Goal: Check status: Check status

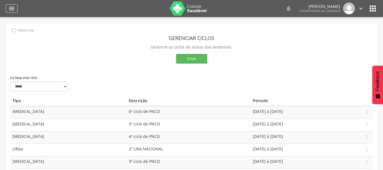
click at [16, 8] on div "" at bounding box center [12, 8] width 12 height 9
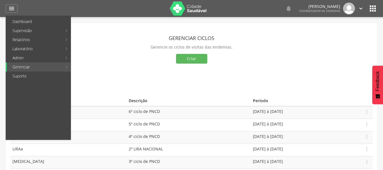
click at [88, 37] on link "Última sincronização" at bounding box center [104, 39] width 64 height 9
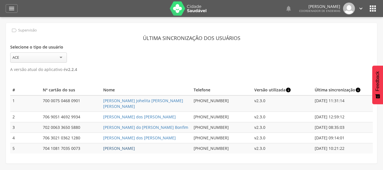
click at [135, 146] on link "[PERSON_NAME]" at bounding box center [119, 148] width 32 height 5
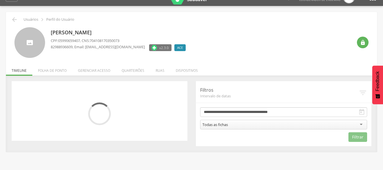
scroll to position [17, 0]
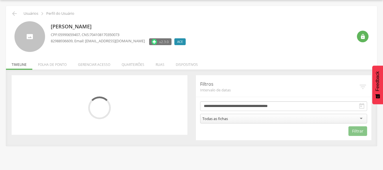
click at [100, 65] on li "Gerenciar acesso" at bounding box center [94, 62] width 44 height 13
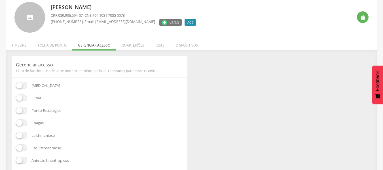
scroll to position [0, 0]
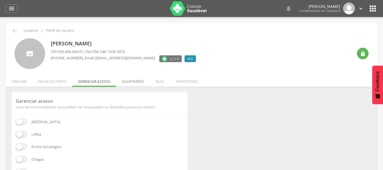
click at [121, 78] on li "Quarteirões" at bounding box center [133, 79] width 34 height 13
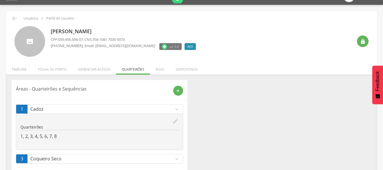
scroll to position [22, 0]
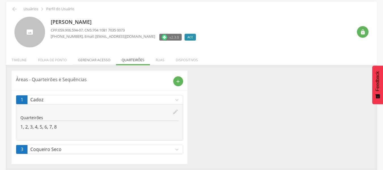
click at [89, 64] on li "Gerenciar acesso" at bounding box center [94, 58] width 44 height 13
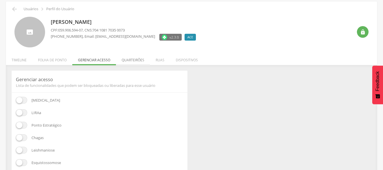
drag, startPoint x: 116, startPoint y: 66, endPoint x: 122, endPoint y: 62, distance: 7.0
click at [119, 64] on div " Usuários  Perfil do Usuário [PERSON_NAME] CPF: 059.906.594-07 , CNS: 704 108…" at bounding box center [191, 101] width 371 height 201
click at [122, 62] on li "Quarteirões" at bounding box center [133, 58] width 34 height 13
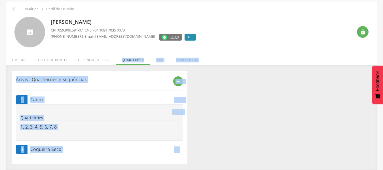
click at [244, 100] on div "Áreas - Quarteirões e Sequências add 1 Cadoz expand_more edit Quarteirões 1, 2,…" at bounding box center [191, 117] width 369 height 93
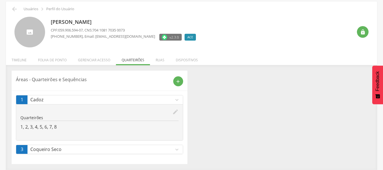
click at [178, 100] on icon "expand_more" at bounding box center [177, 100] width 6 height 6
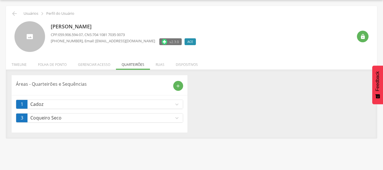
click at [178, 100] on div "1 Cadoz expand_more edit Quarteirões 1, 2, 3, 4, 5, 6, 7, 8" at bounding box center [99, 104] width 167 height 9
click at [179, 122] on link "3 Coqueiro Seco expand_more" at bounding box center [99, 117] width 167 height 9
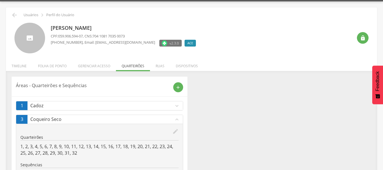
scroll to position [0, 0]
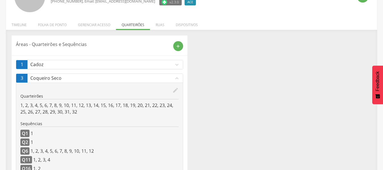
click at [53, 24] on li "Folha de ponto" at bounding box center [52, 23] width 40 height 13
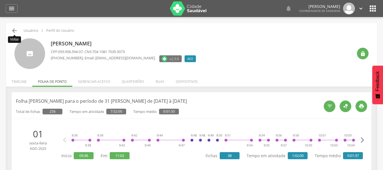
click at [15, 30] on icon "" at bounding box center [14, 30] width 7 height 7
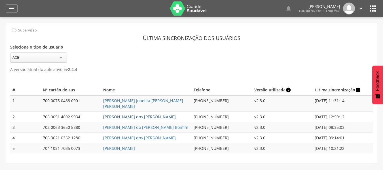
click at [116, 114] on link "[PERSON_NAME] dos [PERSON_NAME]" at bounding box center [139, 116] width 73 height 5
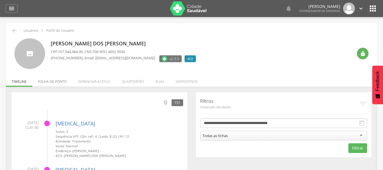
click at [56, 84] on li "Folha de ponto" at bounding box center [52, 79] width 40 height 13
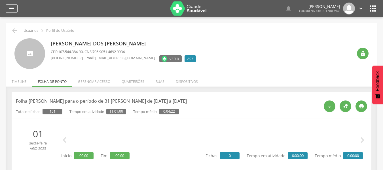
click at [12, 8] on icon "" at bounding box center [11, 8] width 7 height 7
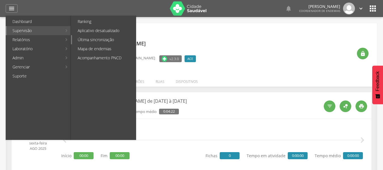
click at [93, 37] on link "Última sincronização" at bounding box center [104, 39] width 64 height 9
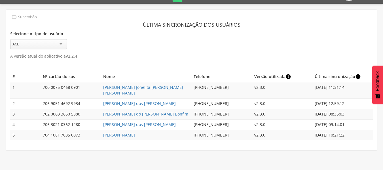
scroll to position [17, 0]
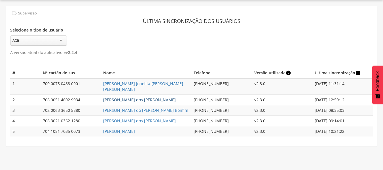
click at [126, 97] on link "[PERSON_NAME] dos [PERSON_NAME]" at bounding box center [139, 99] width 73 height 5
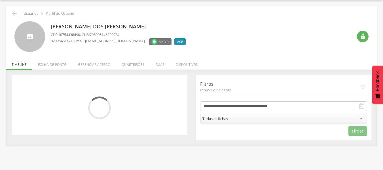
click at [66, 68] on li "Folha de ponto" at bounding box center [52, 62] width 40 height 13
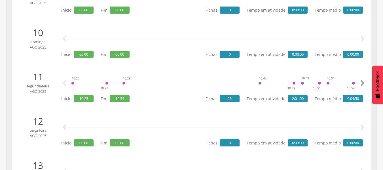
scroll to position [499, 0]
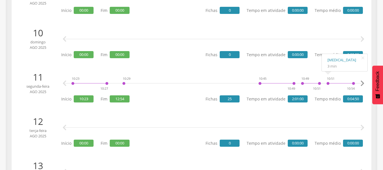
click at [363, 80] on icon "" at bounding box center [362, 83] width 11 height 11
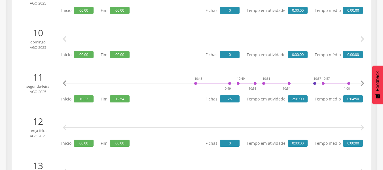
click at [363, 80] on icon "" at bounding box center [362, 83] width 11 height 11
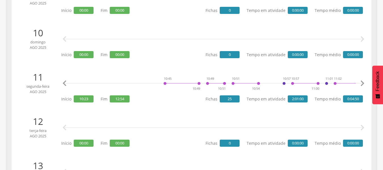
click at [363, 80] on icon "" at bounding box center [362, 83] width 11 height 11
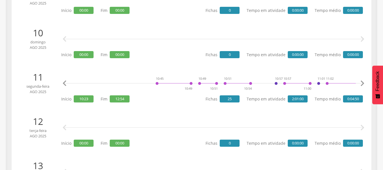
click at [363, 80] on icon "" at bounding box center [362, 83] width 11 height 11
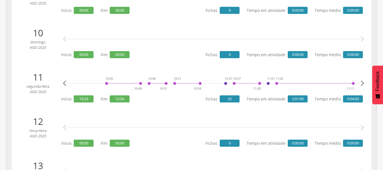
click at [363, 80] on icon "" at bounding box center [362, 83] width 11 height 11
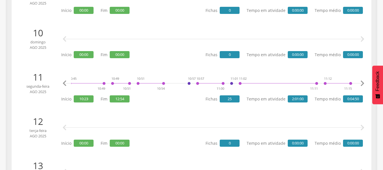
click at [363, 80] on icon "" at bounding box center [362, 83] width 11 height 11
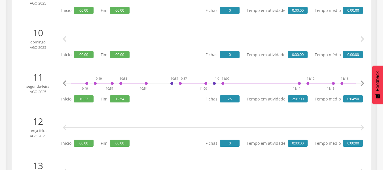
click at [363, 80] on icon "" at bounding box center [362, 83] width 11 height 11
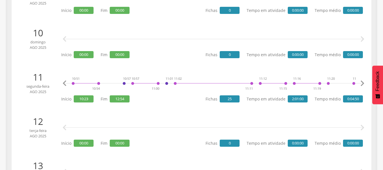
click at [363, 80] on icon "" at bounding box center [362, 83] width 11 height 11
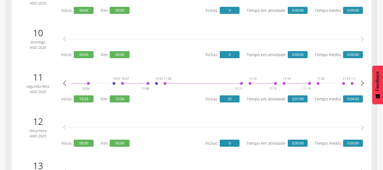
click at [363, 80] on icon "" at bounding box center [362, 83] width 11 height 11
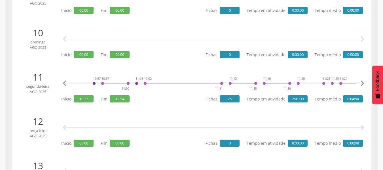
click at [363, 80] on icon "" at bounding box center [362, 83] width 11 height 11
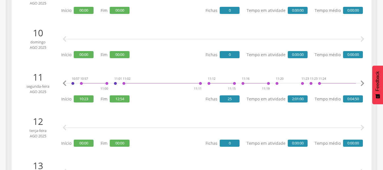
click at [363, 80] on icon "" at bounding box center [362, 83] width 11 height 11
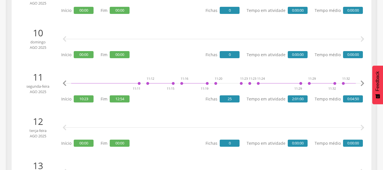
click at [363, 80] on icon "" at bounding box center [362, 83] width 11 height 11
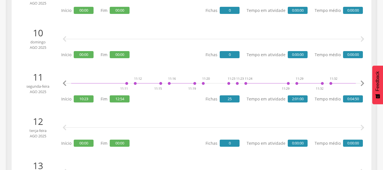
click at [364, 80] on icon "" at bounding box center [362, 83] width 11 height 11
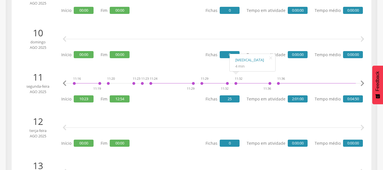
click at [362, 84] on icon "" at bounding box center [362, 83] width 11 height 11
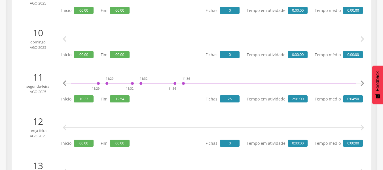
click at [362, 84] on icon "" at bounding box center [362, 83] width 11 height 11
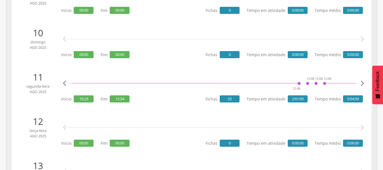
click at [362, 84] on icon "" at bounding box center [362, 83] width 11 height 11
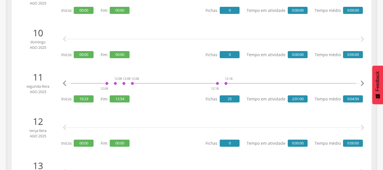
click at [362, 84] on icon "" at bounding box center [362, 83] width 11 height 11
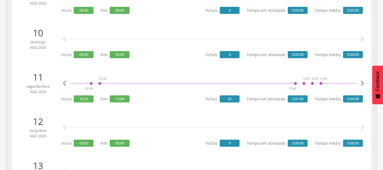
click at [362, 84] on icon "" at bounding box center [362, 83] width 11 height 11
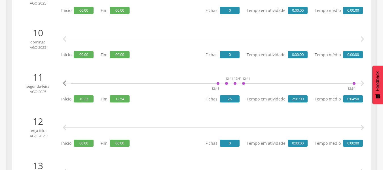
click at [362, 84] on icon "" at bounding box center [362, 83] width 11 height 11
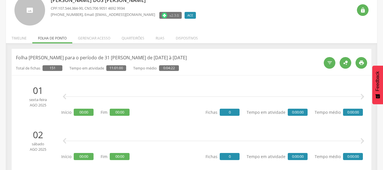
scroll to position [0, 0]
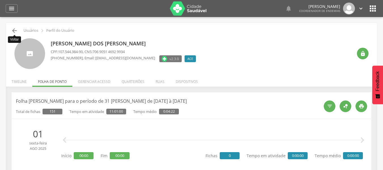
click at [16, 28] on icon "" at bounding box center [14, 30] width 7 height 7
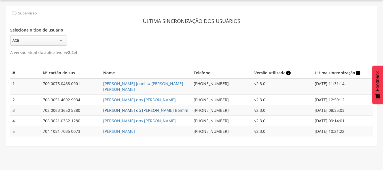
click at [122, 108] on link "[PERSON_NAME] do [PERSON_NAME] Bonfim" at bounding box center [145, 110] width 85 height 5
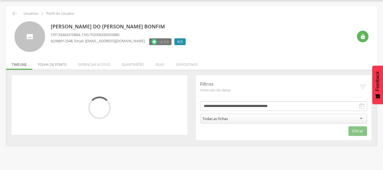
click at [58, 68] on li "Folha de ponto" at bounding box center [52, 62] width 40 height 13
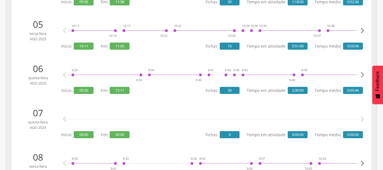
scroll to position [358, 0]
